Goal: Navigation & Orientation: Find specific page/section

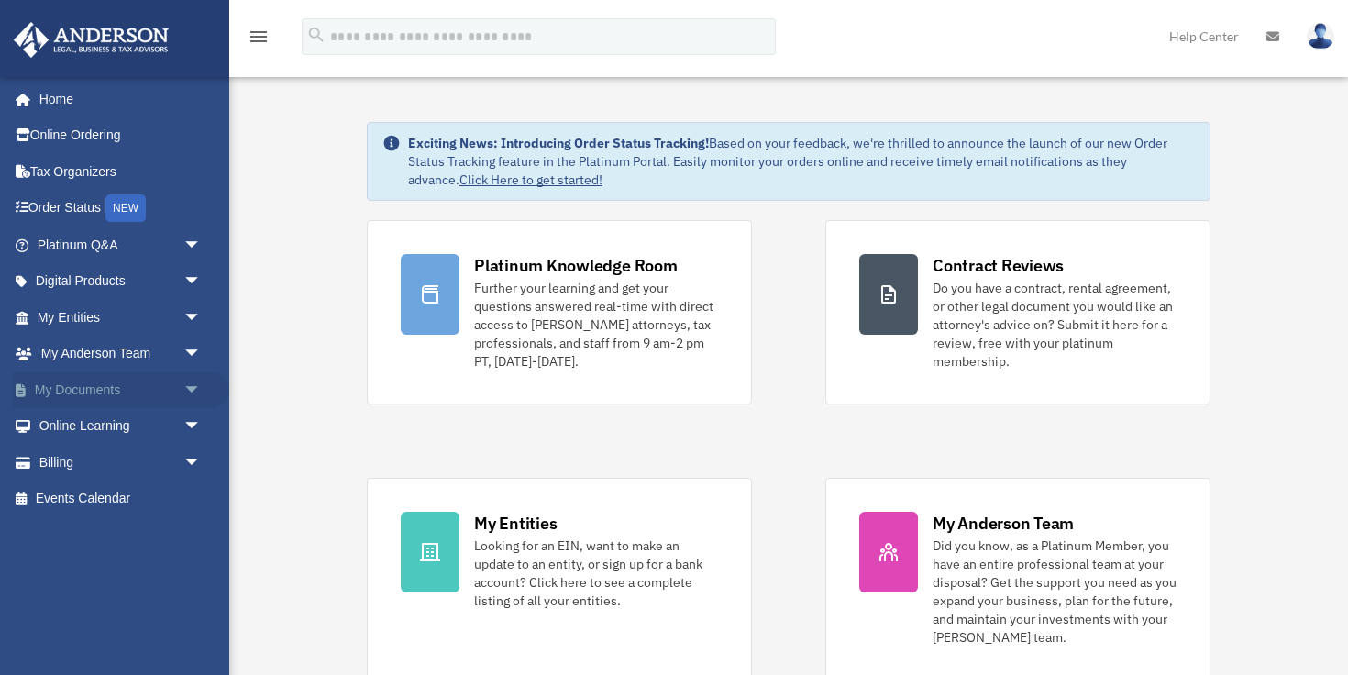
click at [63, 393] on link "My Documents arrow_drop_down" at bounding box center [121, 389] width 216 height 37
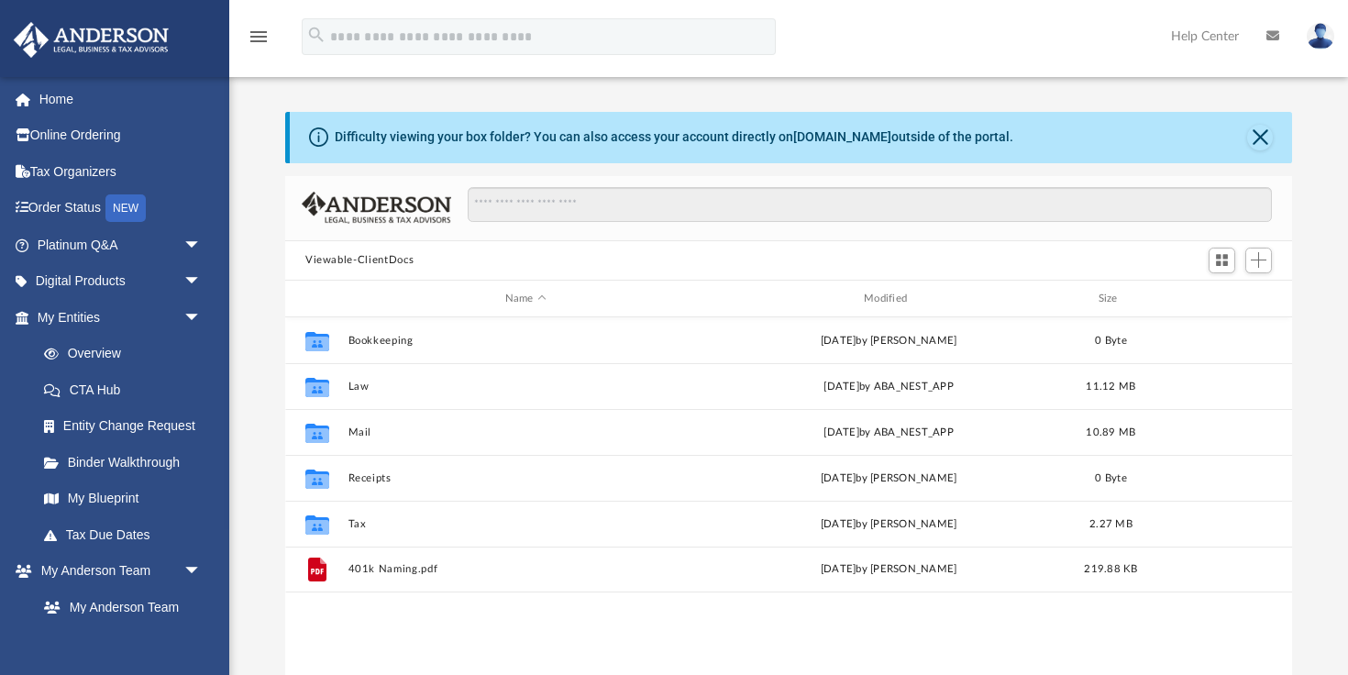
scroll to position [416, 1007]
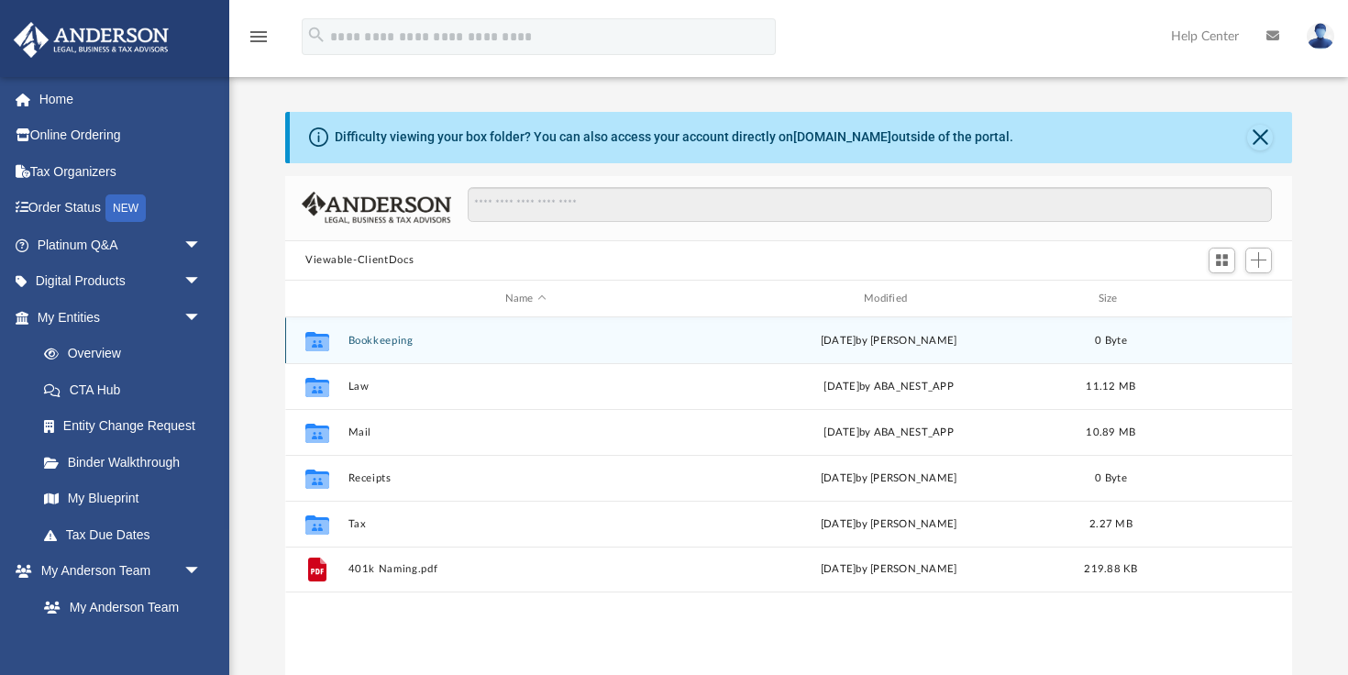
click at [376, 343] on button "Bookkeeping" at bounding box center [526, 341] width 355 height 12
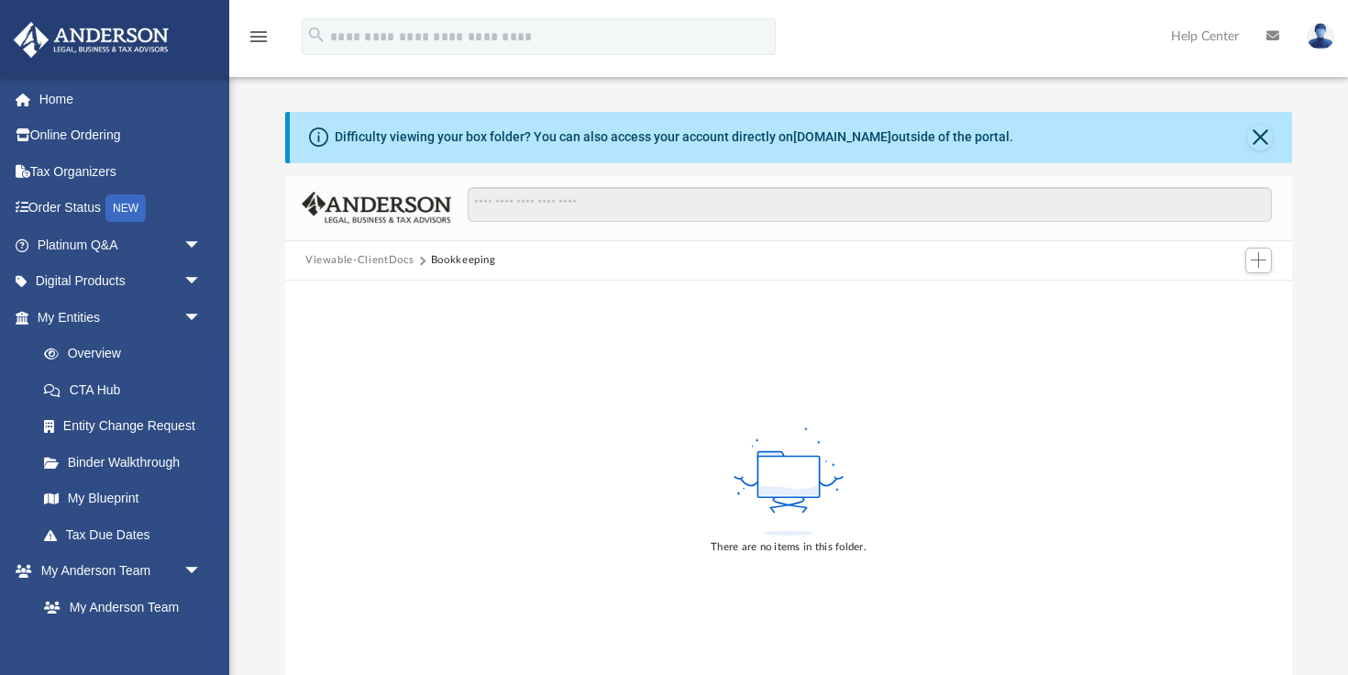
click at [339, 259] on button "Viewable-ClientDocs" at bounding box center [359, 260] width 108 height 17
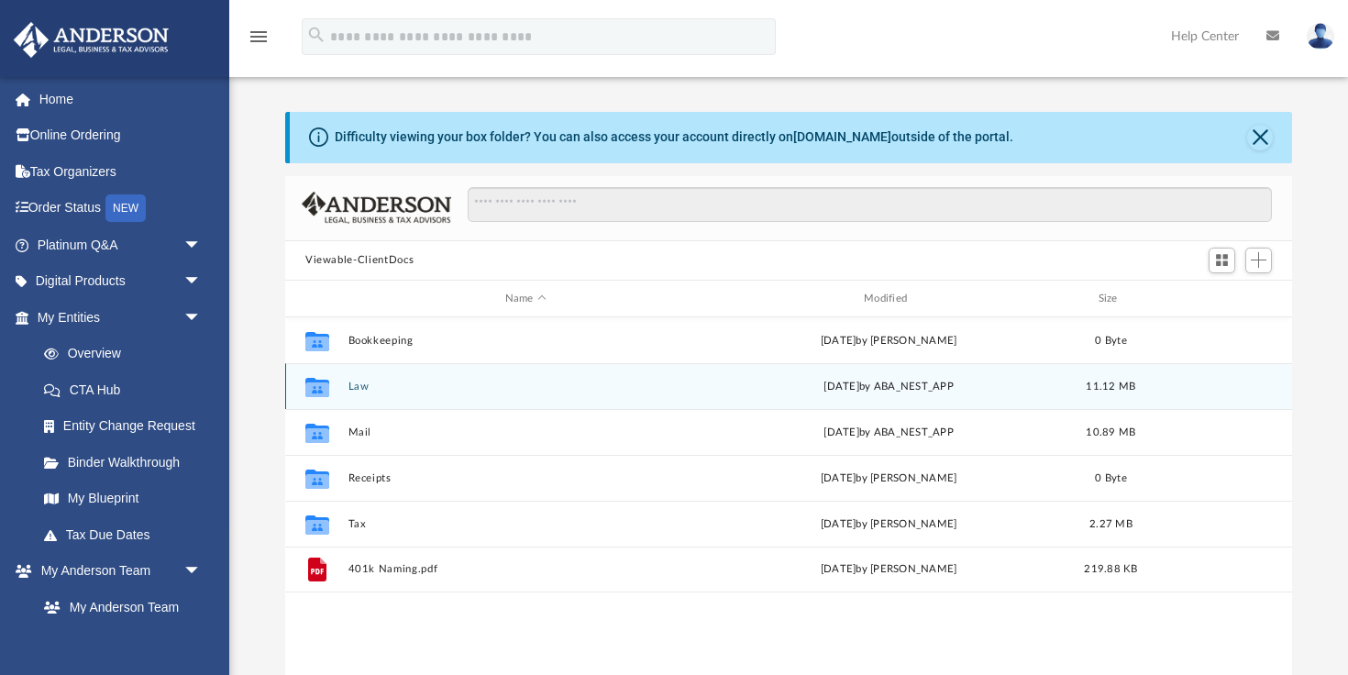
click at [345, 387] on div "Collaborated Folder Law [DATE] by ABA_NEST_APP 11.12 MB" at bounding box center [788, 386] width 1007 height 46
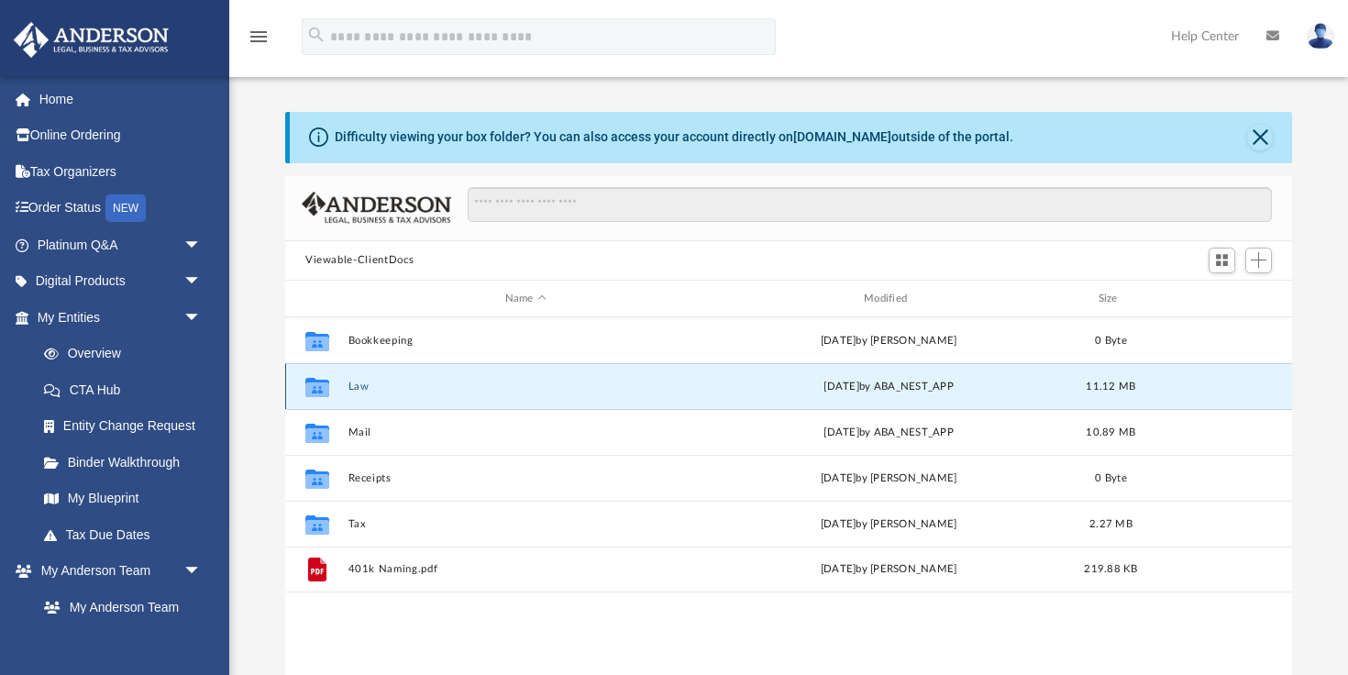
click at [320, 389] on icon "grid" at bounding box center [317, 387] width 24 height 19
click at [355, 389] on button "Law" at bounding box center [526, 387] width 355 height 12
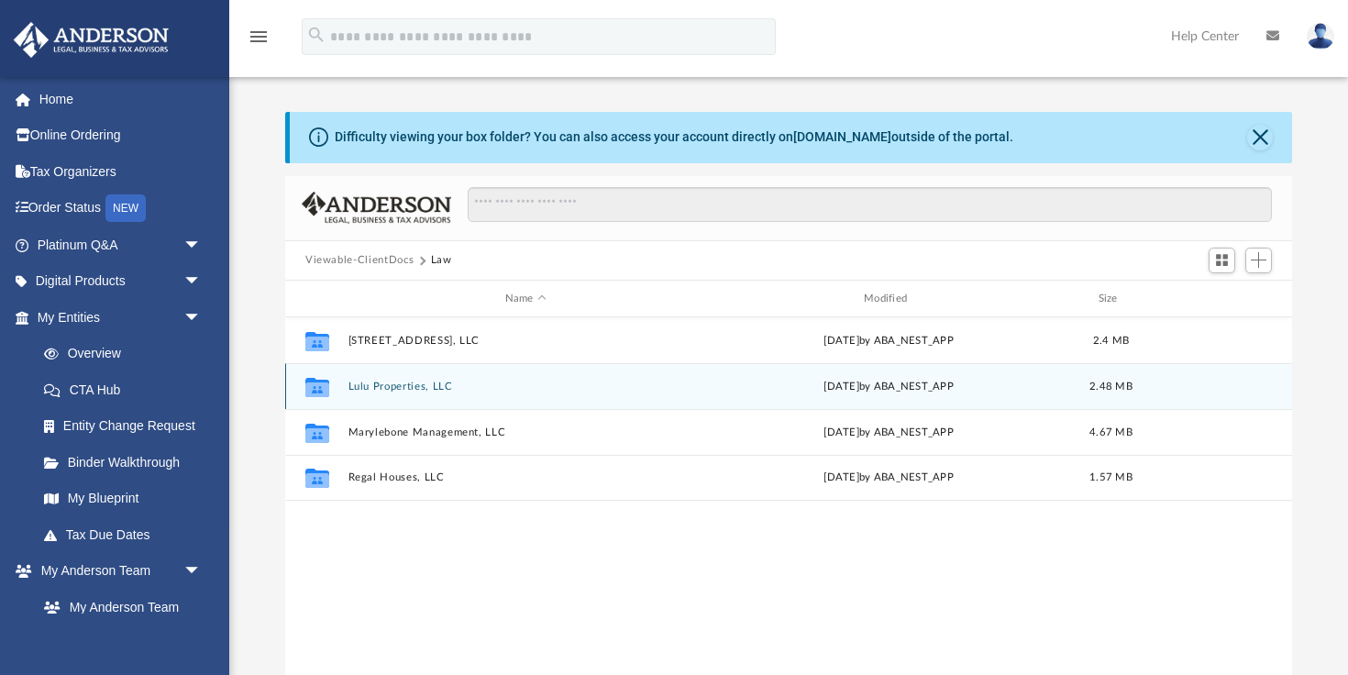
click at [355, 389] on button "Lulu Properties, LLC" at bounding box center [526, 387] width 355 height 12
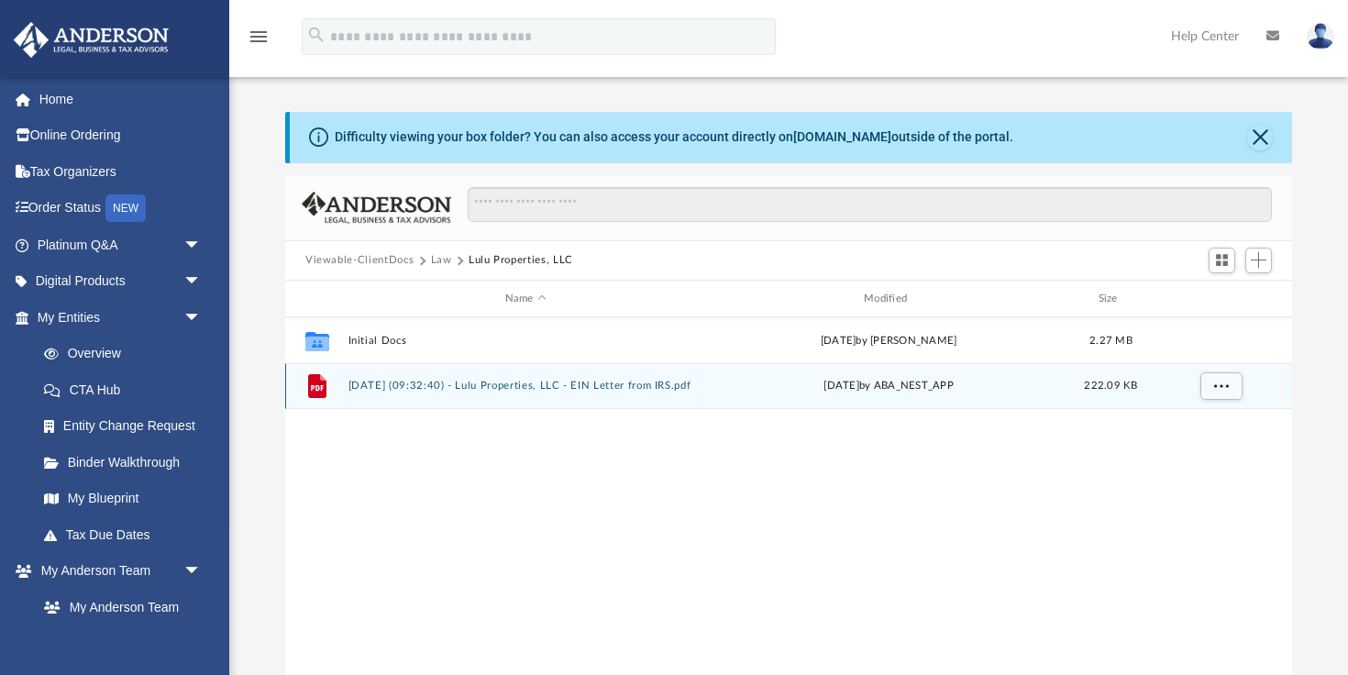
click at [528, 386] on button "[DATE] (09:32:40) - Lulu Properties, LLC - EIN Letter from IRS.pdf" at bounding box center [526, 387] width 355 height 12
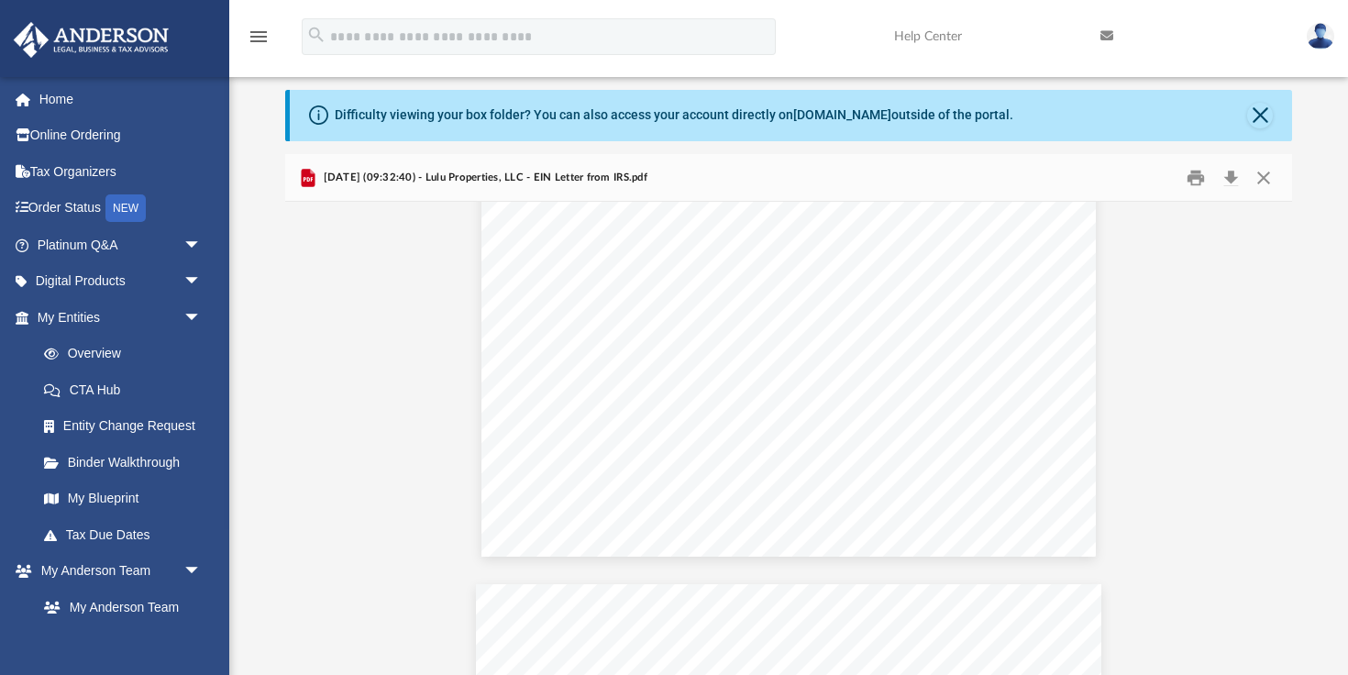
scroll to position [0, 0]
